Goal: Task Accomplishment & Management: Use online tool/utility

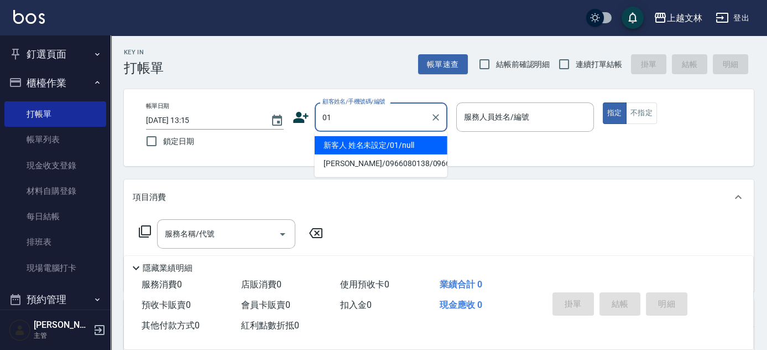
type input "新客人 姓名未設定/01/null"
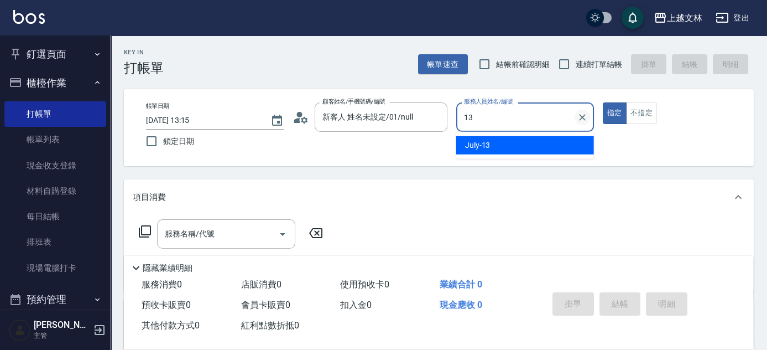
type input "13"
type button "true"
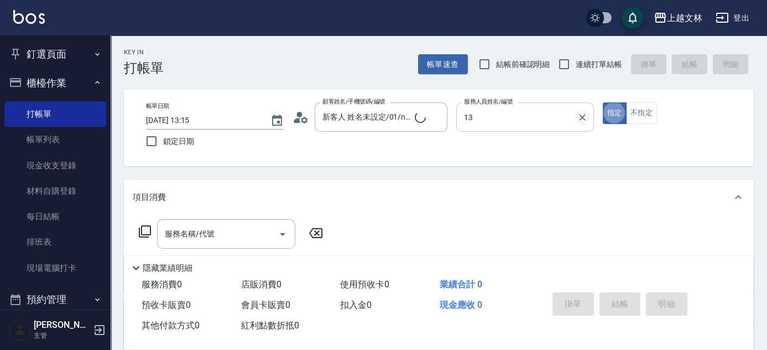
type input "July-13"
click at [640, 115] on button "不指定" at bounding box center [641, 113] width 31 height 22
click at [227, 231] on input "服務名稱/代號" at bounding box center [218, 233] width 112 height 19
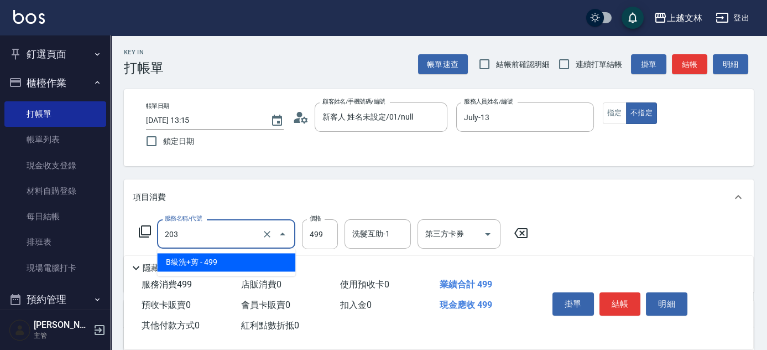
drag, startPoint x: 148, startPoint y: 222, endPoint x: 124, endPoint y: 227, distance: 24.4
click at [124, 227] on div "服務名稱/代號 203 服務名稱/代號 價格 499 價格 洗髮互助-1 洗髮互助-1 第三方卡券 第三方卡券" at bounding box center [439, 253] width 630 height 77
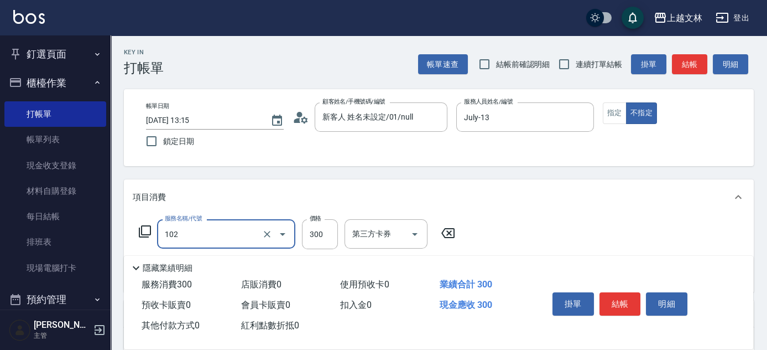
type input "精油洗髮(102)"
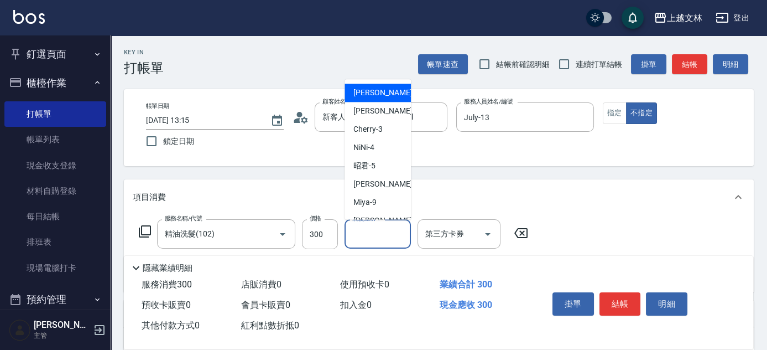
click at [379, 233] on div "洗髮互助-1 洗髮互助-1" at bounding box center [378, 233] width 66 height 29
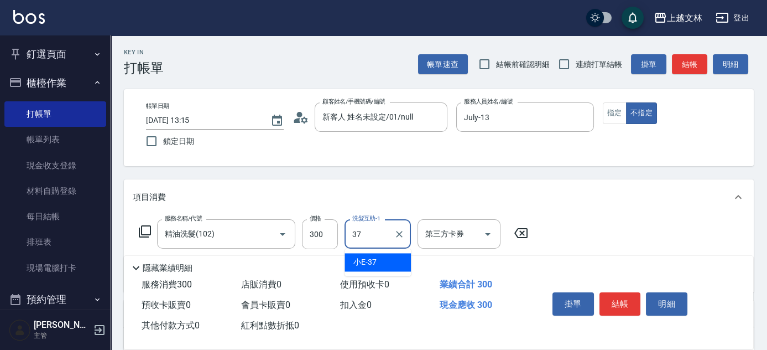
type input "小E-37"
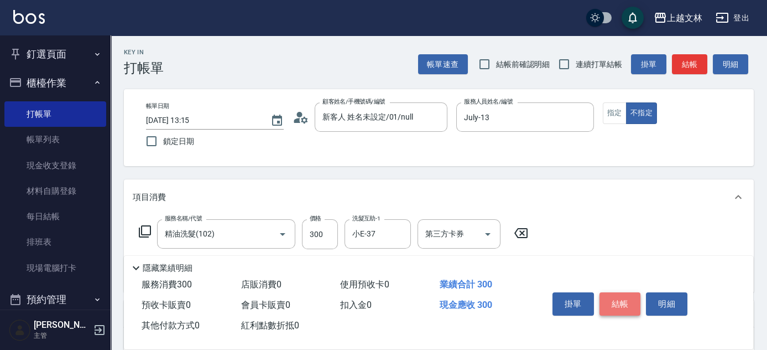
click at [613, 298] on button "結帳" at bounding box center [620, 303] width 41 height 23
